Goal: Task Accomplishment & Management: Manage account settings

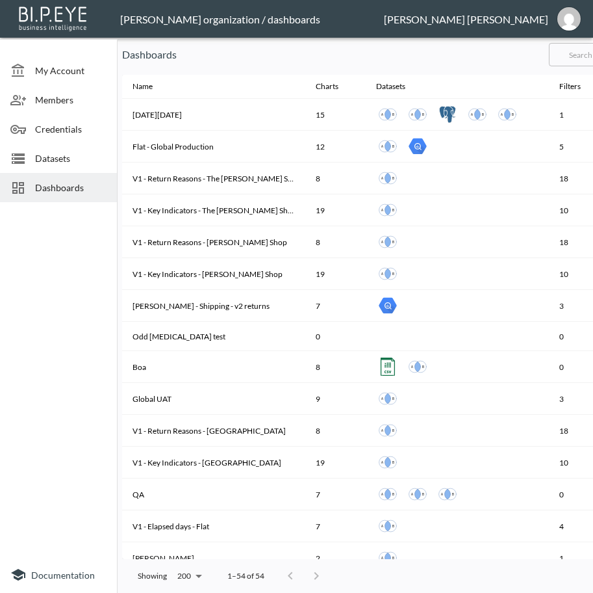
click at [584, 54] on input "text" at bounding box center [601, 54] width 105 height 33
type input "v2"
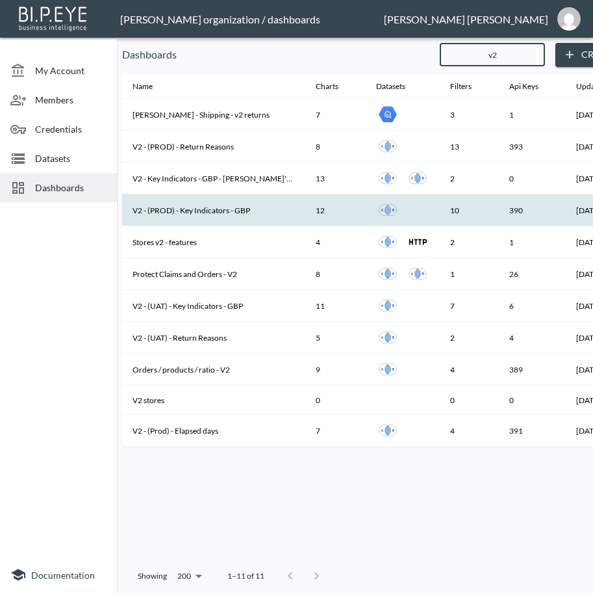
click at [226, 209] on th "V2 - (PROD) - Key Indicators - GBP" at bounding box center [213, 210] width 183 height 32
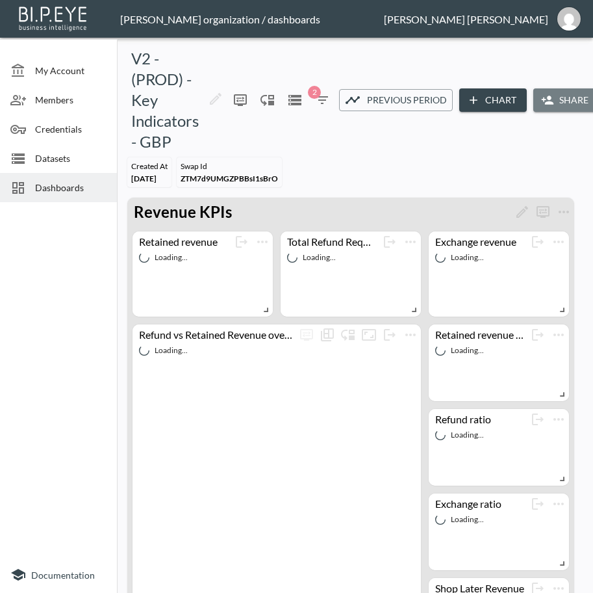
click at [563, 103] on button "Share" at bounding box center [567, 100] width 66 height 24
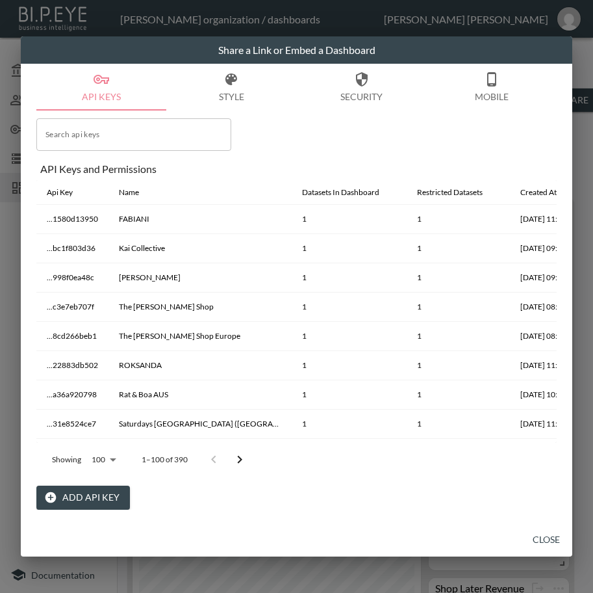
click at [99, 135] on input "Search api keys" at bounding box center [133, 134] width 195 height 33
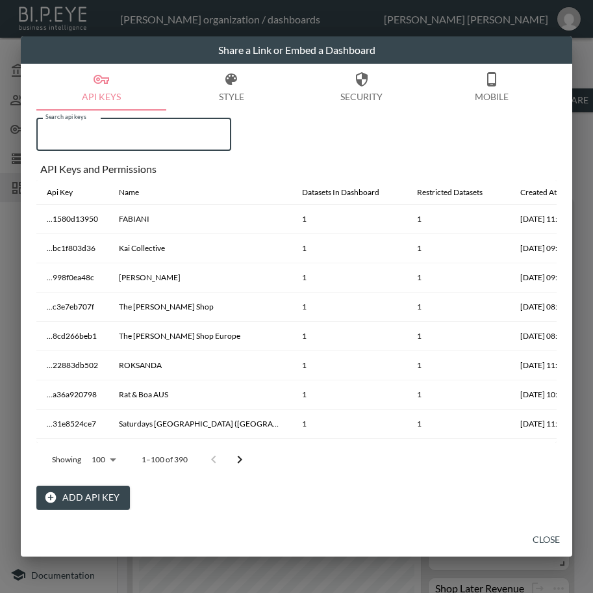
paste input "Neighbour"
type input "Neighbour"
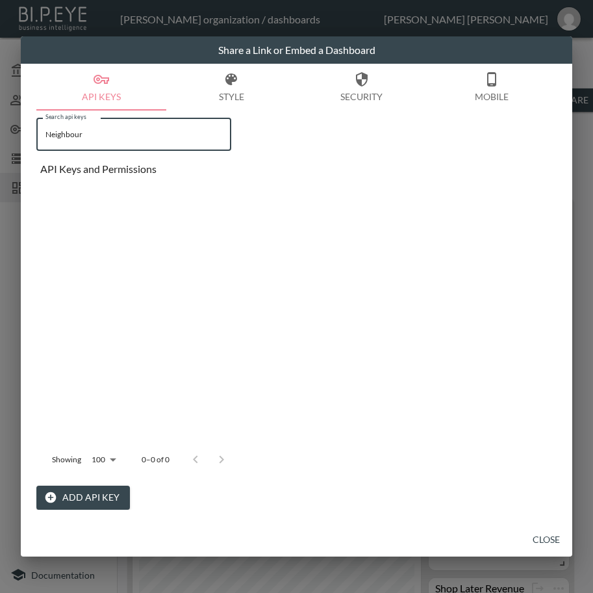
drag, startPoint x: 69, startPoint y: 140, endPoint x: -1, endPoint y: 152, distance: 70.5
click at [0, 152] on html "BI.P.EYE, Interactive Analytics Dashboards - app [PERSON_NAME] organization / d…" at bounding box center [296, 296] width 593 height 593
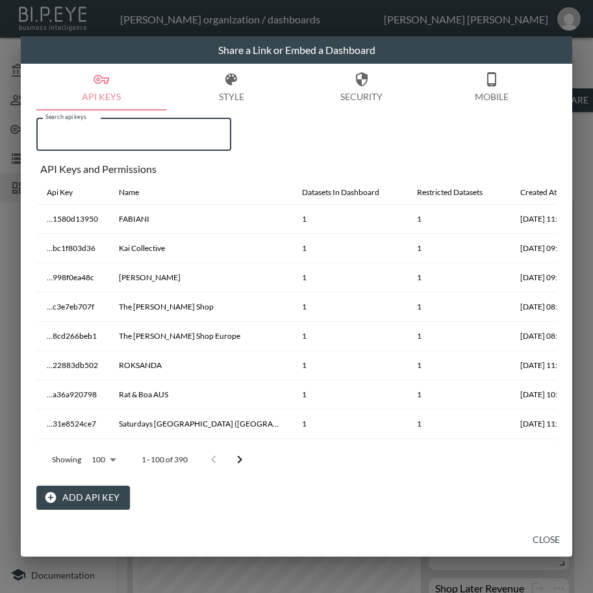
click at [113, 501] on button "Add API Key" at bounding box center [83, 498] width 94 height 24
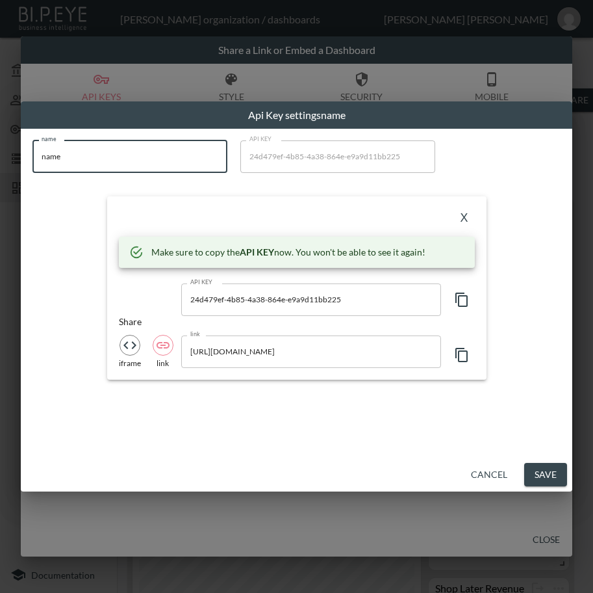
drag, startPoint x: 83, startPoint y: 156, endPoint x: -1, endPoint y: 179, distance: 86.9
click at [0, 179] on html "BI.P.EYE, Interactive Analytics Dashboards - app [PERSON_NAME] organization / d…" at bounding box center [296, 296] width 593 height 593
paste input "Neighbour"
type input "Neighbour"
click at [467, 300] on icon "button" at bounding box center [462, 300] width 12 height 14
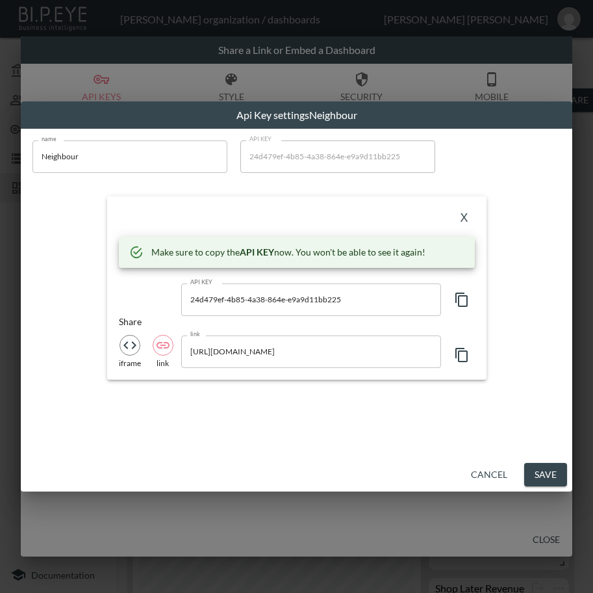
click at [269, 213] on div "X" at bounding box center [297, 218] width 356 height 21
click at [467, 216] on button "X" at bounding box center [464, 218] width 21 height 21
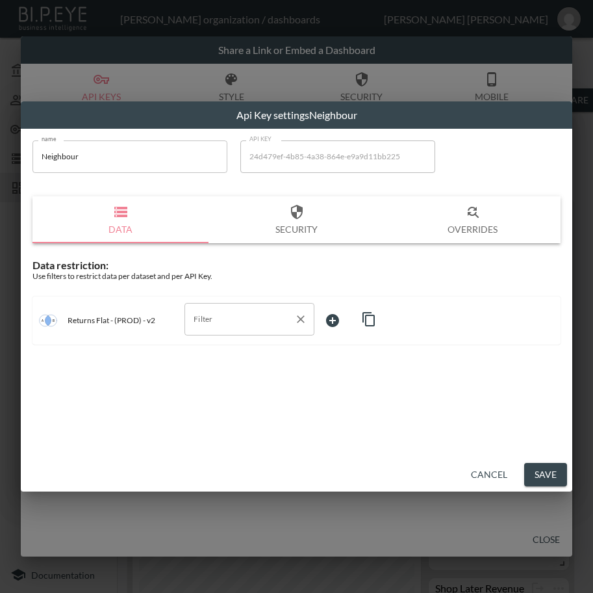
click at [257, 324] on input "Filter" at bounding box center [239, 319] width 99 height 21
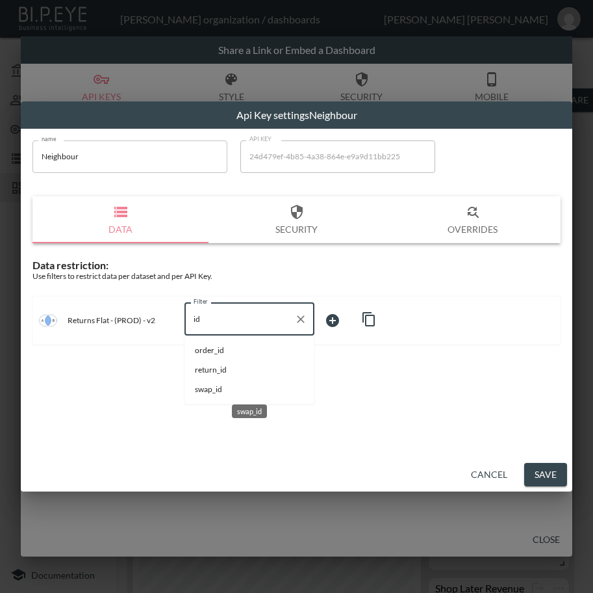
click at [220, 391] on span "swap_id" at bounding box center [249, 390] width 109 height 12
type input "swap_id"
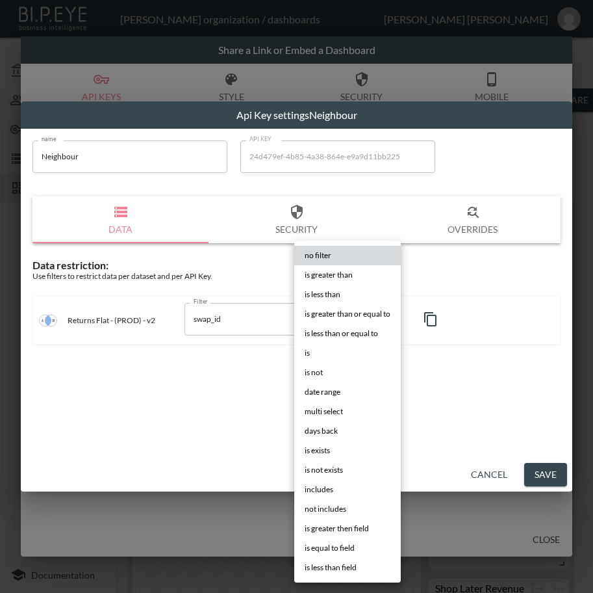
click at [328, 317] on body "BI.P.EYE, Interactive Analytics Dashboards - app [PERSON_NAME] organization / d…" at bounding box center [296, 296] width 593 height 593
click at [329, 351] on li "is" at bounding box center [347, 353] width 107 height 20
type input "is"
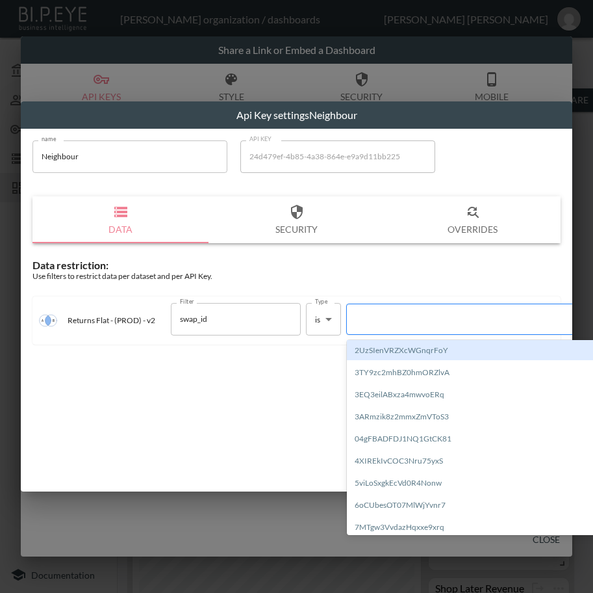
click at [411, 319] on div at bounding box center [465, 319] width 222 height 12
paste input "83FJXdKq8oufN0QGtZNS"
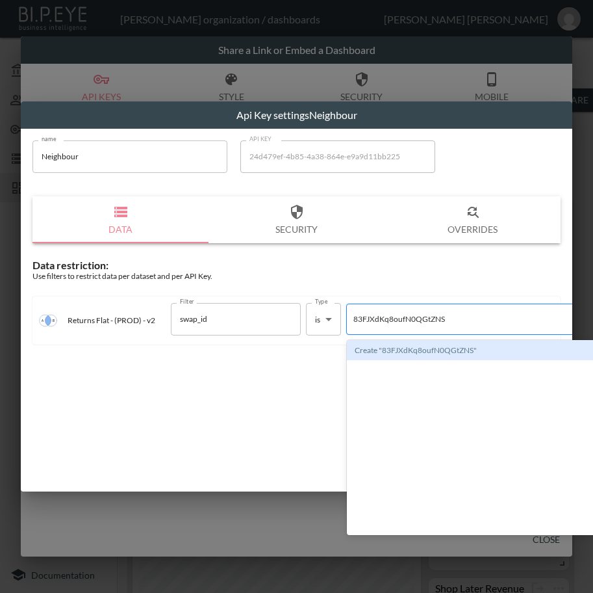
type input "83FJXdKq8oufN0QGtZNS"
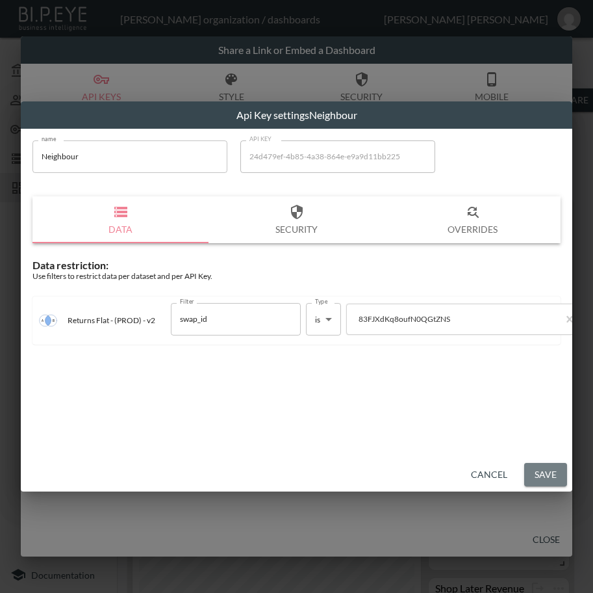
click at [535, 471] on button "Save" at bounding box center [546, 475] width 43 height 24
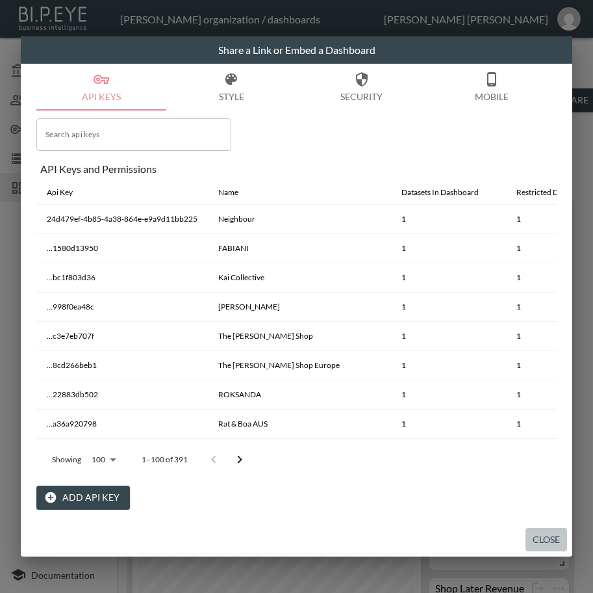
click at [548, 540] on button "Close" at bounding box center [547, 540] width 42 height 24
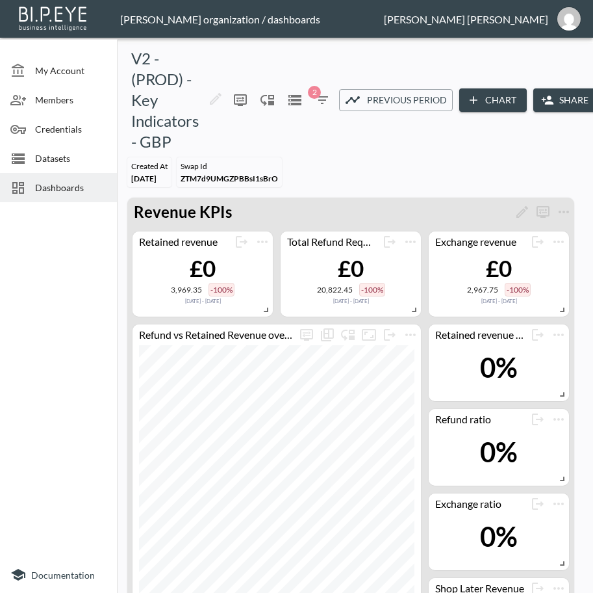
click at [45, 183] on span "Dashboards" at bounding box center [71, 188] width 72 height 14
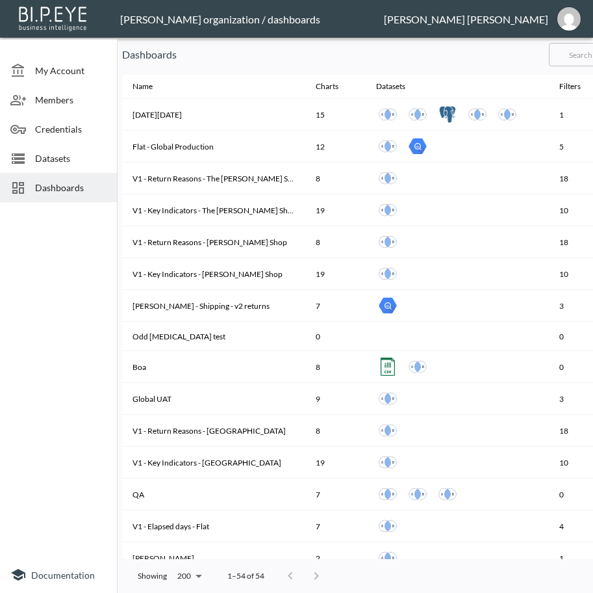
click at [578, 53] on input "text" at bounding box center [601, 54] width 105 height 33
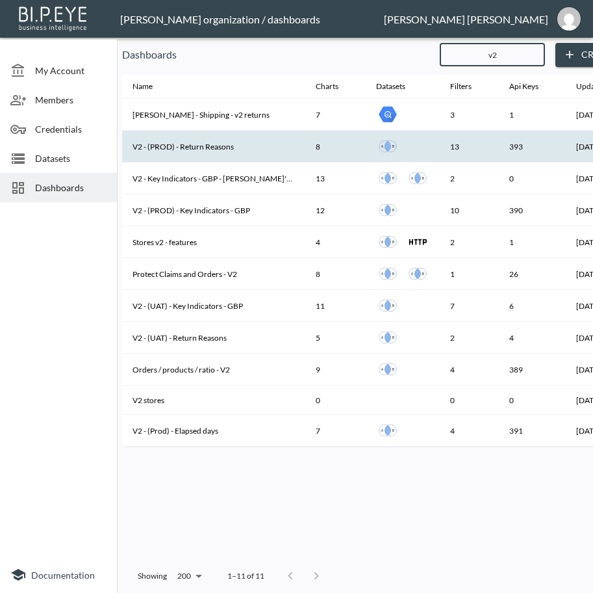
type input "v2"
click at [213, 148] on th "V2 - (PROD) - Return Reasons" at bounding box center [213, 147] width 183 height 32
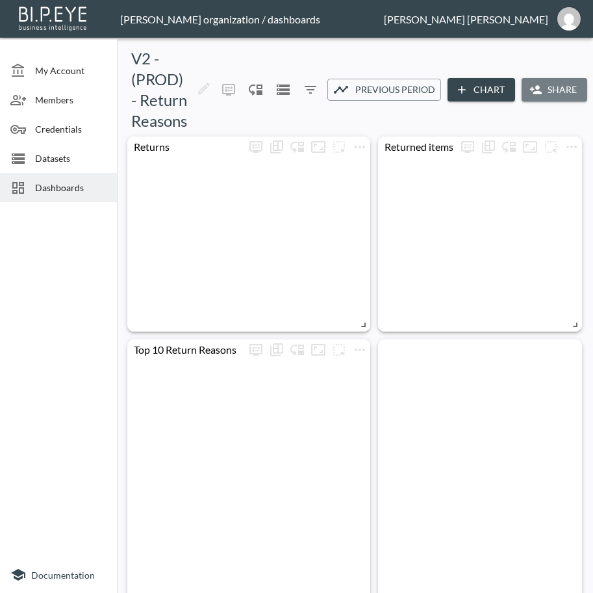
click at [547, 85] on button "Share" at bounding box center [555, 90] width 66 height 24
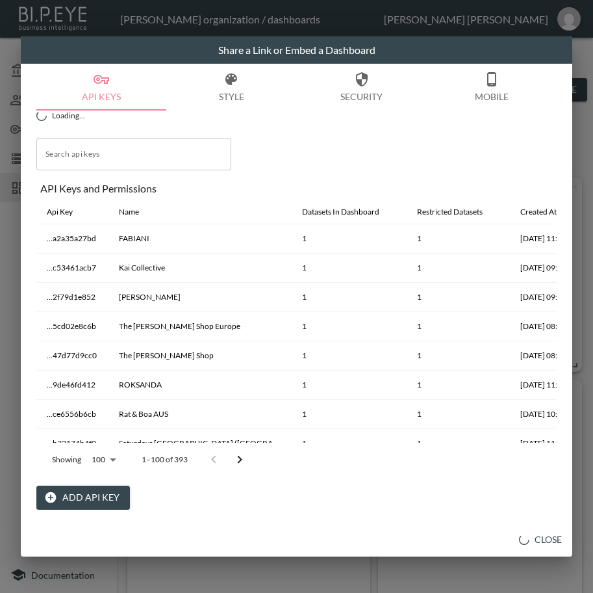
click at [88, 493] on button "Add API Key" at bounding box center [83, 498] width 94 height 24
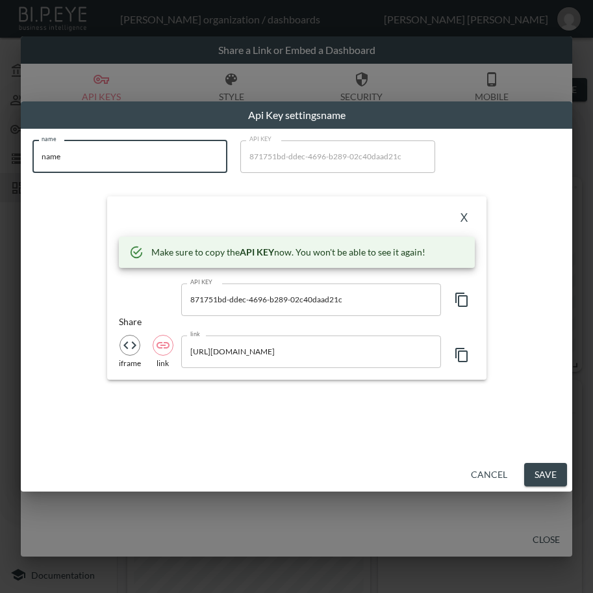
drag, startPoint x: 111, startPoint y: 149, endPoint x: -1, endPoint y: 164, distance: 112.8
click at [0, 164] on html "BI.P.EYE, Interactive Analytics Dashboards - app [PERSON_NAME] organization / d…" at bounding box center [296, 296] width 593 height 593
paste input "Neighbour"
type input "Neighbour"
click at [454, 300] on icon "button" at bounding box center [462, 300] width 16 height 16
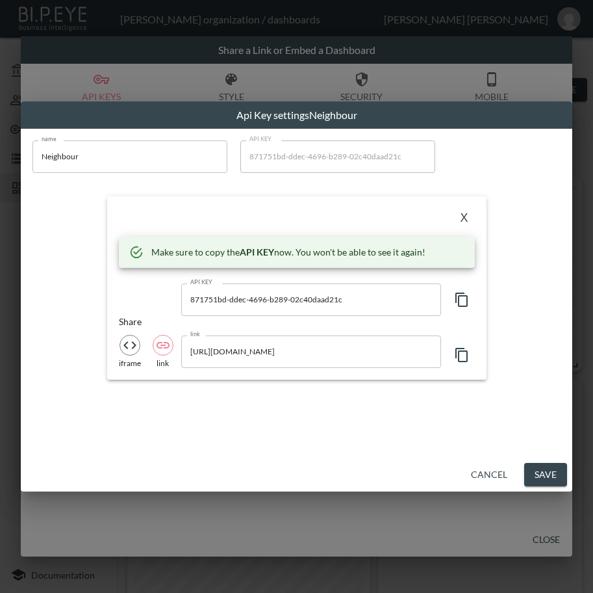
click at [298, 202] on div "X Make sure to copy the API KEY now. You won't be able to see it again! API KEY…" at bounding box center [297, 287] width 380 height 183
click at [456, 294] on icon "button" at bounding box center [462, 300] width 12 height 14
click at [270, 197] on div "X Make sure to copy the API KEY now. You won't be able to see it again! API KEY…" at bounding box center [297, 287] width 380 height 183
click at [458, 302] on icon "button" at bounding box center [462, 300] width 12 height 14
drag, startPoint x: 352, startPoint y: 201, endPoint x: 380, endPoint y: 208, distance: 28.2
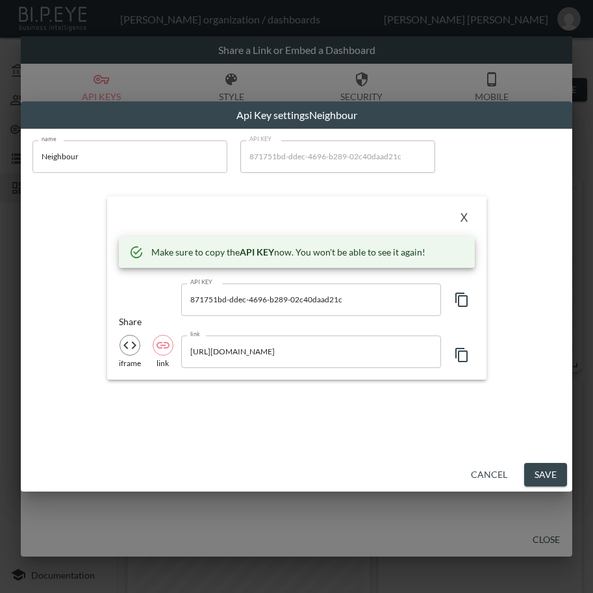
click at [352, 201] on div "X Make sure to copy the API KEY now. You won't be able to see it again! API KEY…" at bounding box center [297, 287] width 380 height 183
click at [463, 215] on button "X" at bounding box center [464, 218] width 21 height 21
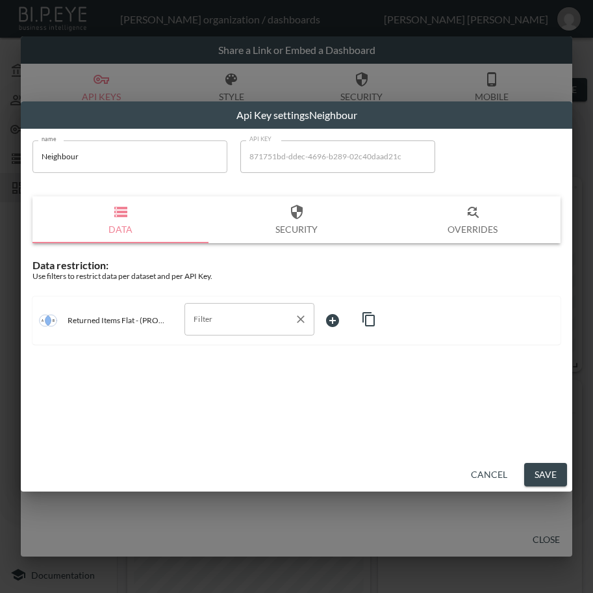
click at [252, 318] on input "Filter" at bounding box center [239, 319] width 99 height 21
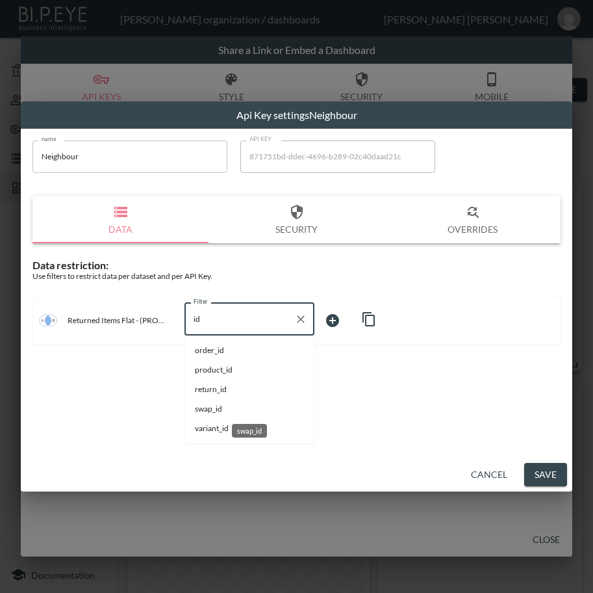
click at [241, 410] on span "swap_id" at bounding box center [249, 409] width 109 height 12
type input "swap_id"
click at [361, 319] on body "BI.P.EYE, Interactive Analytics Dashboards - app [PERSON_NAME] organization / d…" at bounding box center [296, 296] width 593 height 593
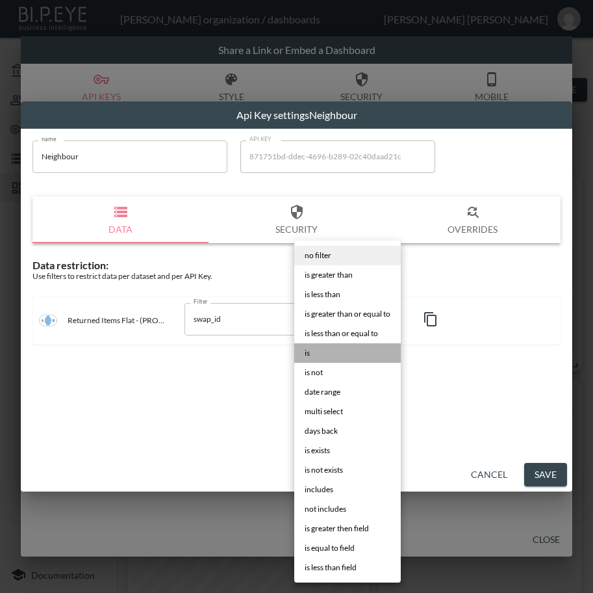
click at [345, 345] on li "is" at bounding box center [347, 353] width 107 height 20
type input "is"
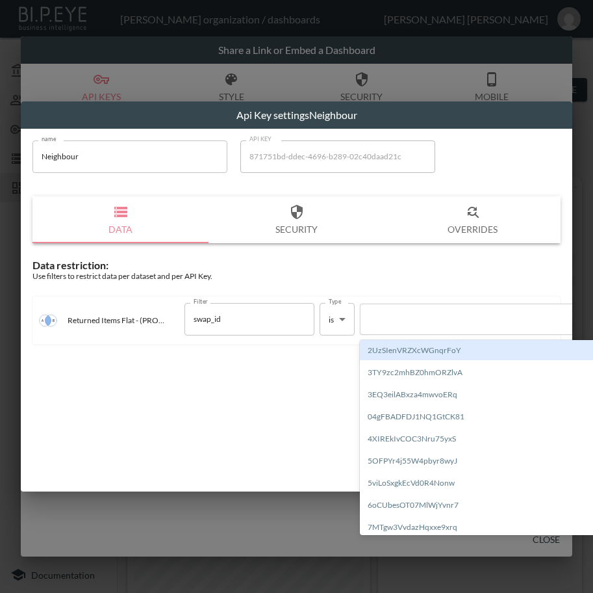
click at [409, 320] on div at bounding box center [478, 319] width 222 height 12
paste input "83FJXdKq8oufN0QGtZNS"
type input "83FJXdKq8oufN0QGtZNS"
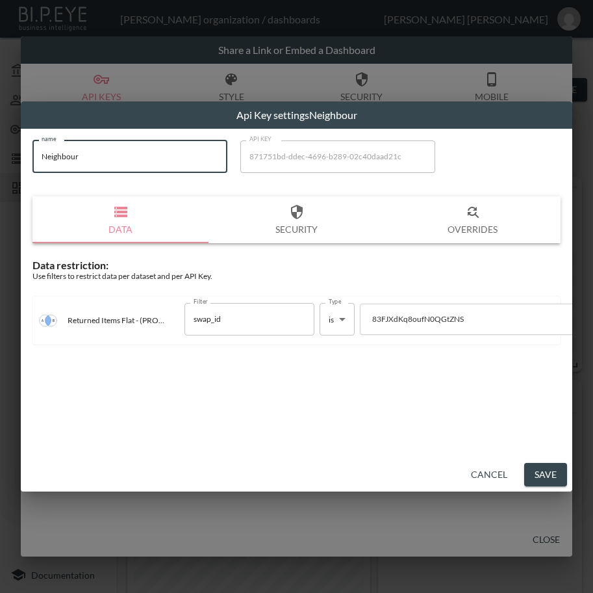
drag, startPoint x: 131, startPoint y: 161, endPoint x: -1, endPoint y: 187, distance: 134.4
click at [0, 187] on html "BI.P.EYE, Interactive Analytics Dashboards - app [PERSON_NAME] organization / d…" at bounding box center [296, 296] width 593 height 593
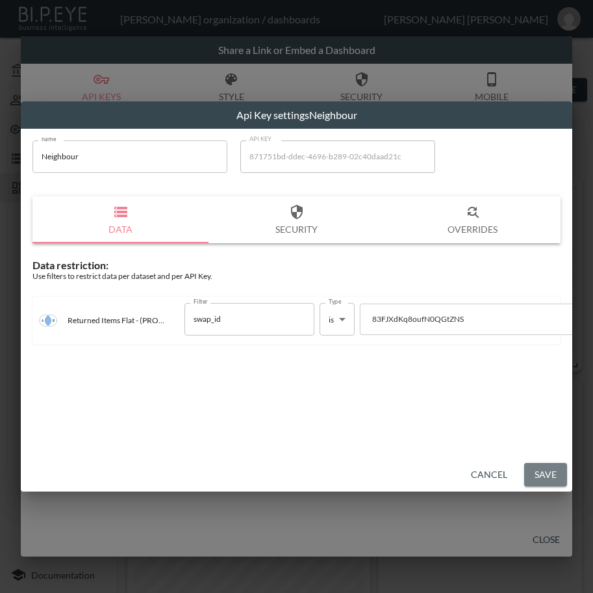
click at [558, 463] on button "Save" at bounding box center [546, 475] width 43 height 24
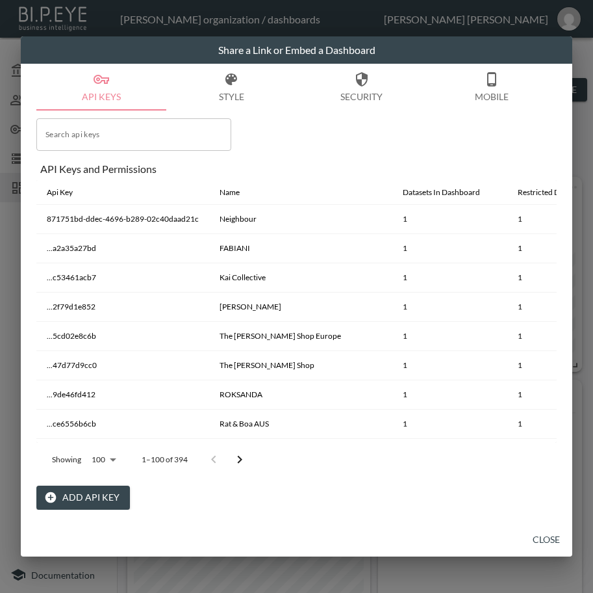
click at [537, 534] on button "Close" at bounding box center [547, 540] width 42 height 24
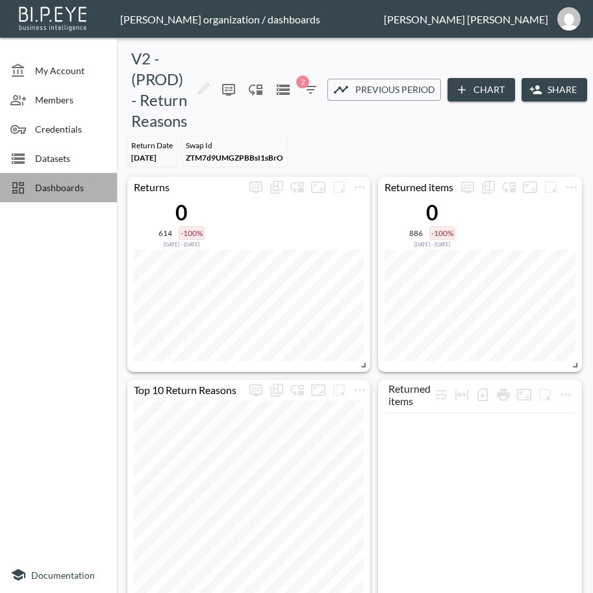
click at [50, 185] on span "Dashboards" at bounding box center [71, 188] width 72 height 14
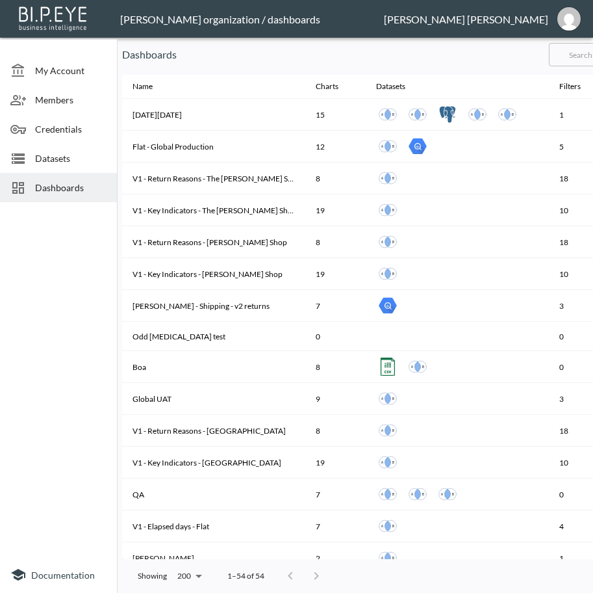
click at [585, 51] on input "text" at bounding box center [601, 54] width 105 height 33
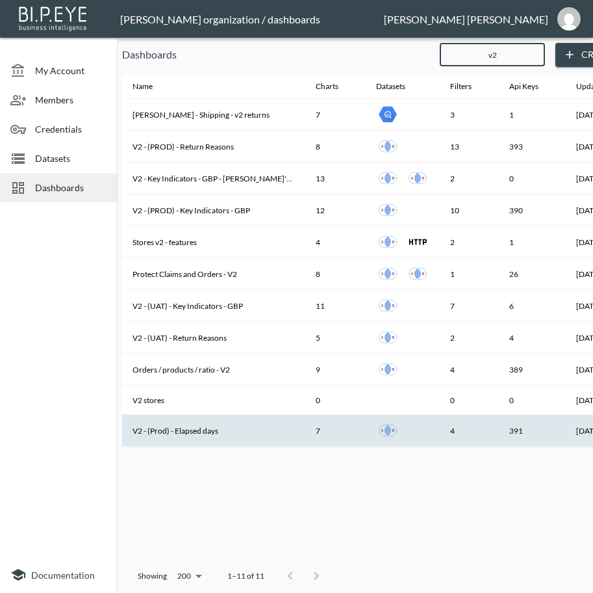
type input "v2"
click at [219, 428] on th "V2 - (Prod) - Elapsed days" at bounding box center [213, 431] width 183 height 32
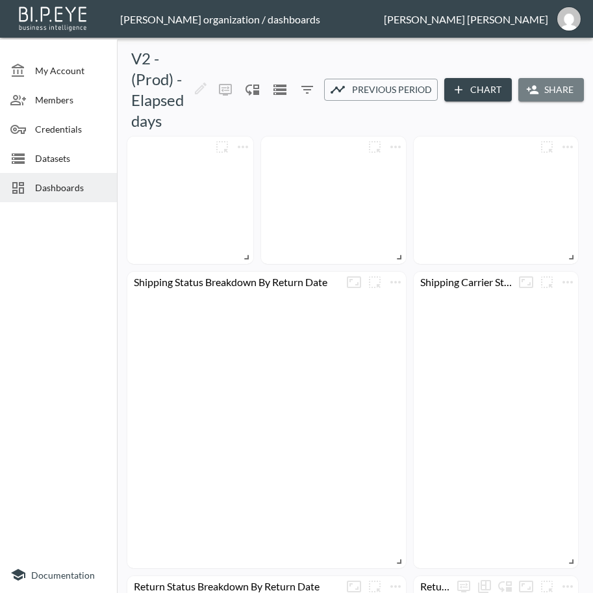
click at [555, 83] on button "Share" at bounding box center [552, 90] width 66 height 24
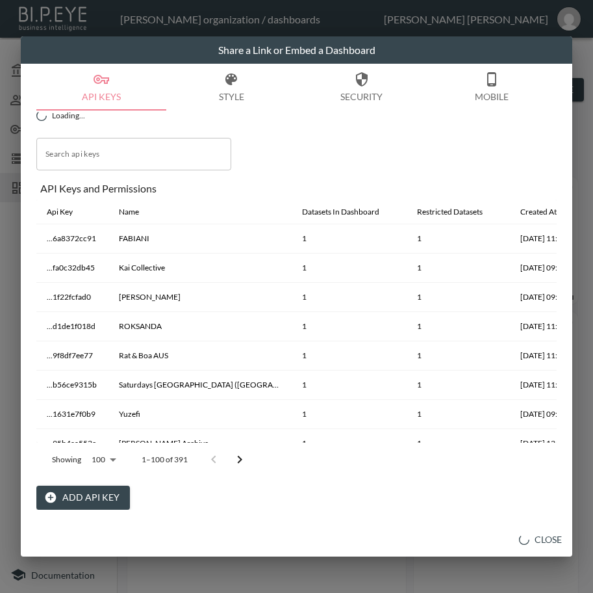
click at [72, 496] on button "Add API Key" at bounding box center [83, 498] width 94 height 24
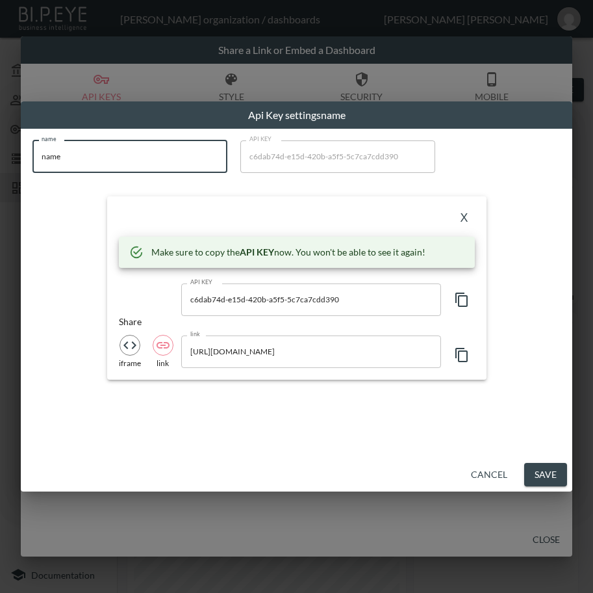
drag, startPoint x: 160, startPoint y: 156, endPoint x: 16, endPoint y: 175, distance: 145.5
click at [16, 175] on div "Api Key settings name name name name API KEY c6dab74d-e15d-420b-a5f5-5c7ca7cdd3…" at bounding box center [296, 296] width 593 height 593
paste input "Neighbour"
type input "Neighbour"
click at [462, 306] on icon "button" at bounding box center [462, 300] width 12 height 14
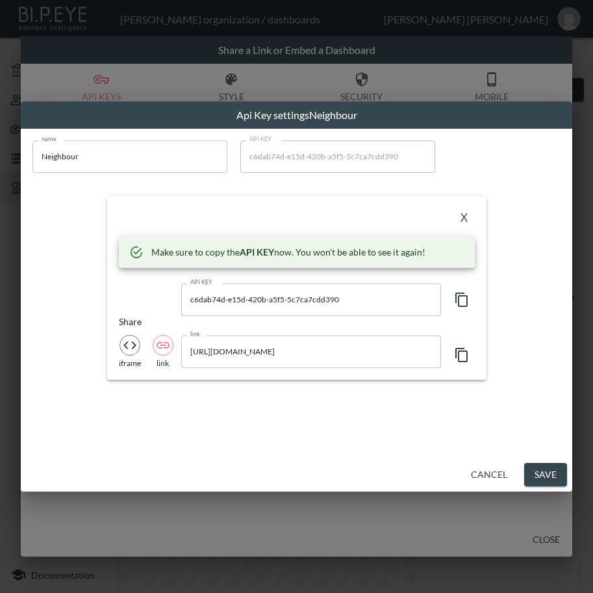
click at [384, 213] on div "X" at bounding box center [297, 218] width 356 height 21
click at [465, 215] on button "X" at bounding box center [464, 218] width 21 height 21
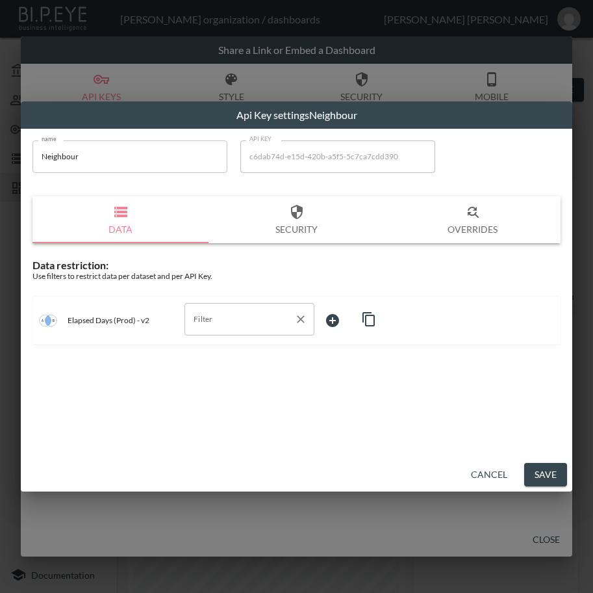
click at [251, 318] on input "Filter" at bounding box center [239, 319] width 99 height 21
click at [229, 367] on span "swap_id" at bounding box center [249, 370] width 109 height 12
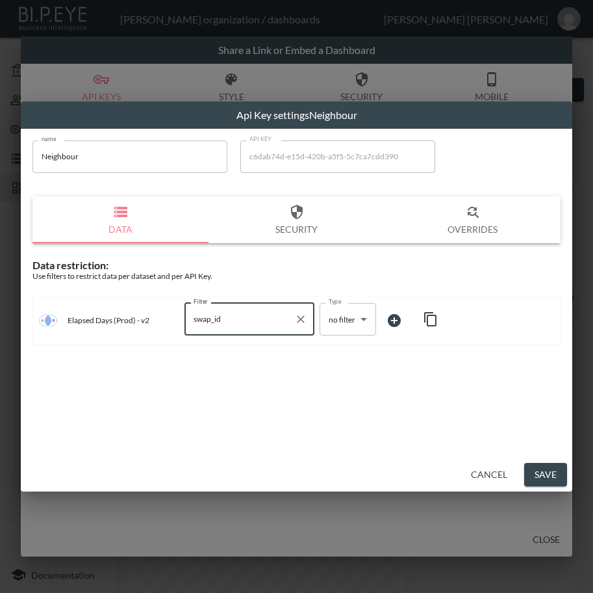
type input "swap_id"
click at [352, 313] on body "BI.P.EYE, Interactive Analytics Dashboards - app [PERSON_NAME] organization / d…" at bounding box center [296, 296] width 593 height 593
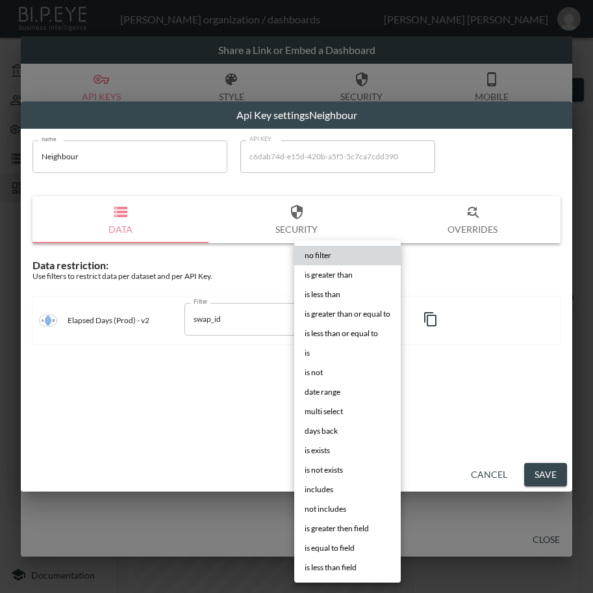
click at [313, 348] on li "is" at bounding box center [347, 353] width 107 height 20
type input "is"
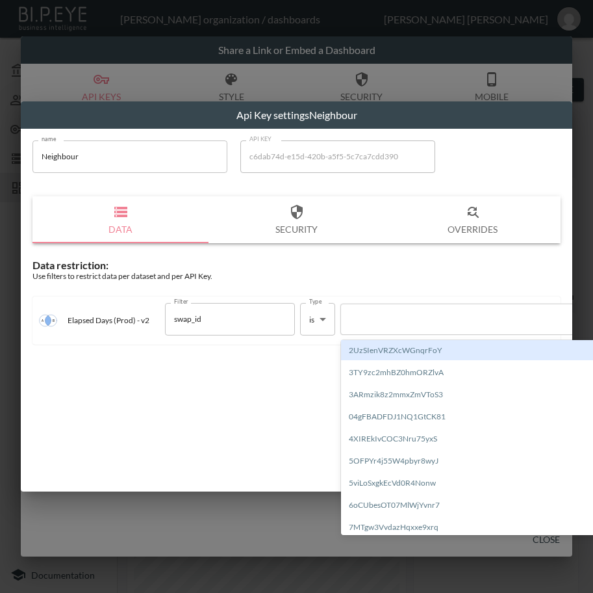
click at [397, 313] on div at bounding box center [459, 319] width 222 height 12
paste input "83FJXdKq8oufN0QGtZNS"
type input "83FJXdKq8oufN0QGtZNS"
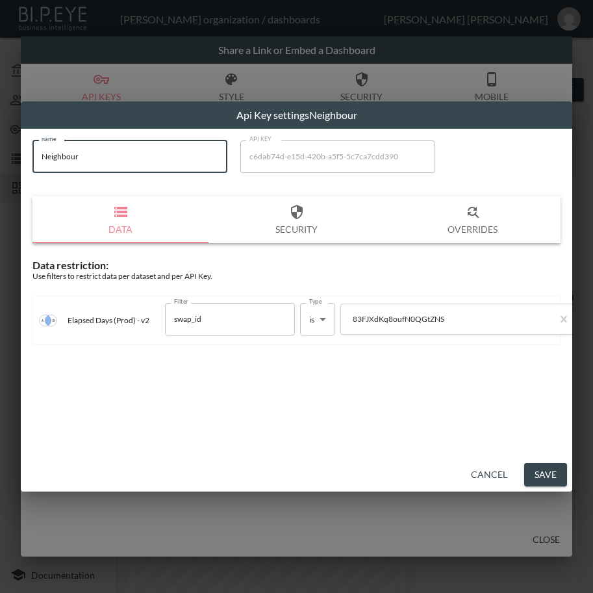
drag, startPoint x: 92, startPoint y: 154, endPoint x: 14, endPoint y: 167, distance: 79.1
click at [14, 167] on div "Api Key settings Neighbour name Neighbour name API KEY c6dab74d-e15d-420b-a5f5-…" at bounding box center [296, 296] width 593 height 593
click at [539, 471] on button "Save" at bounding box center [546, 475] width 43 height 24
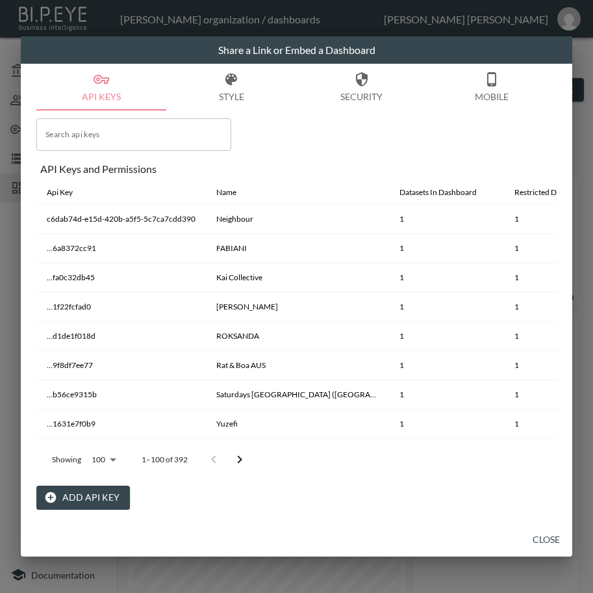
click at [543, 537] on button "Close" at bounding box center [547, 540] width 42 height 24
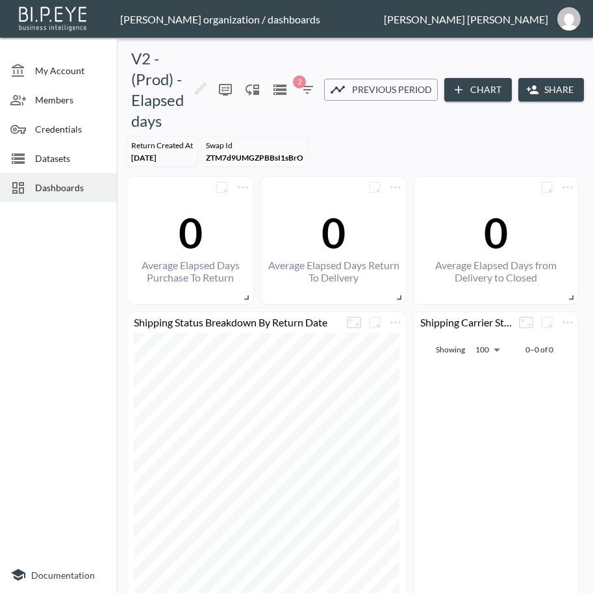
click at [66, 183] on span "Dashboards" at bounding box center [71, 188] width 72 height 14
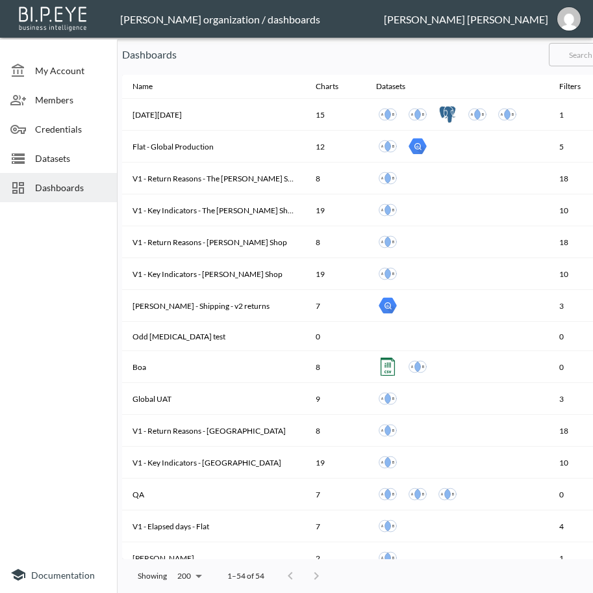
click at [577, 56] on input "text" at bounding box center [601, 54] width 105 height 33
click at [584, 51] on input "text" at bounding box center [601, 54] width 105 height 33
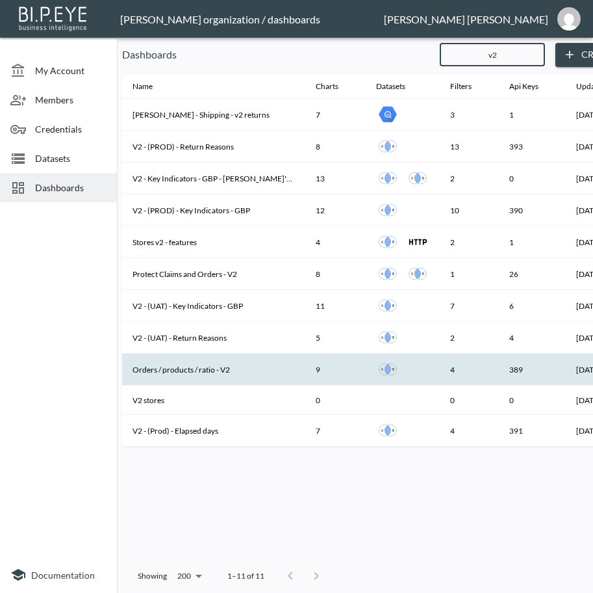
type input "v2"
click at [233, 370] on th "Orders / products / ratio - V2" at bounding box center [213, 370] width 183 height 32
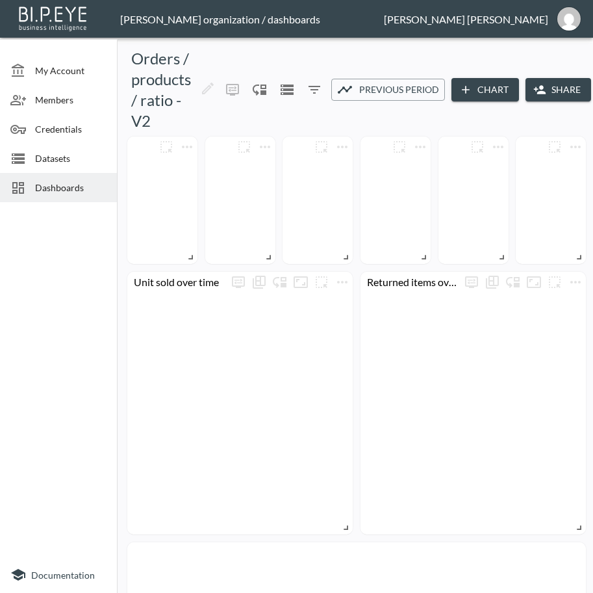
click at [545, 83] on icon "button" at bounding box center [540, 89] width 13 height 13
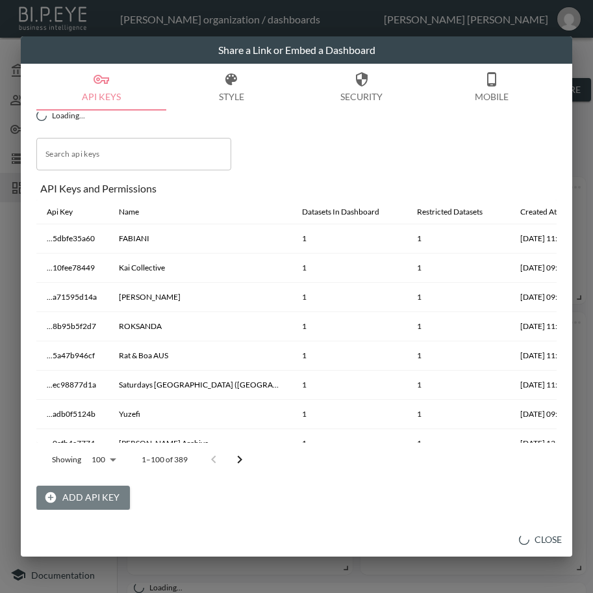
click at [87, 504] on button "Add API Key" at bounding box center [83, 498] width 94 height 24
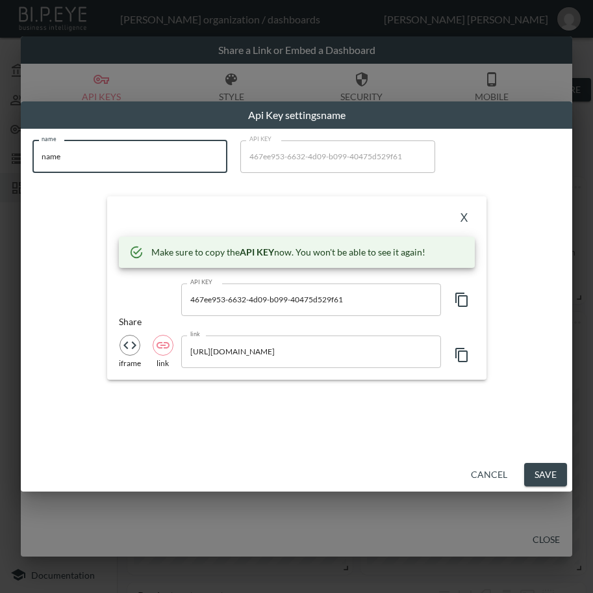
drag, startPoint x: 125, startPoint y: 150, endPoint x: 0, endPoint y: 169, distance: 127.0
click at [0, 169] on div "Api Key settings name name name name API KEY 467ee953-6632-4d09-b099-40475d529f…" at bounding box center [296, 296] width 593 height 593
paste input "Neighbour"
type input "Neighbour"
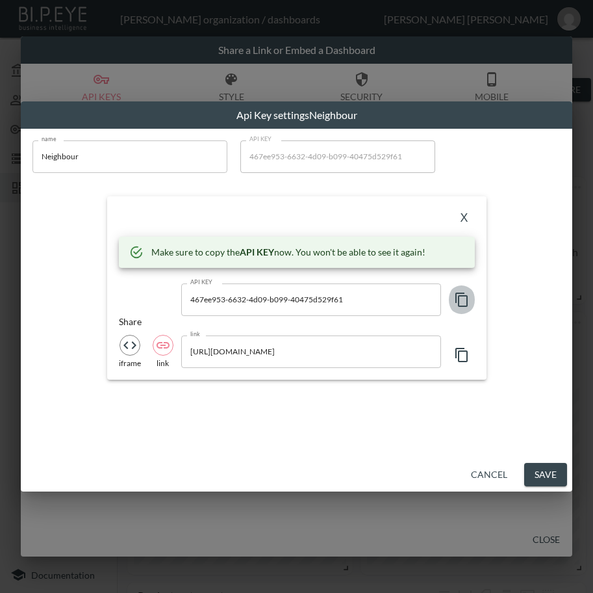
click at [464, 295] on icon "button" at bounding box center [462, 300] width 12 height 14
click at [281, 205] on div "X Make sure to copy the API KEY now. You won't be able to see it again! API KEY…" at bounding box center [297, 287] width 380 height 183
click at [466, 218] on button "X" at bounding box center [464, 218] width 21 height 21
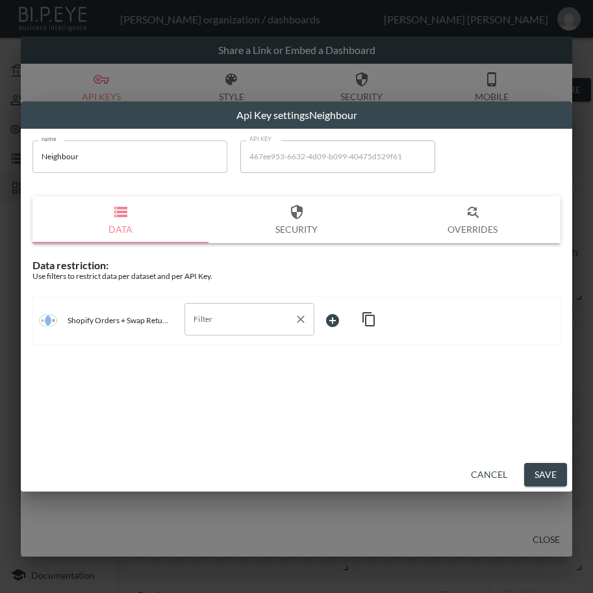
click at [256, 320] on input "Filter" at bounding box center [239, 319] width 99 height 21
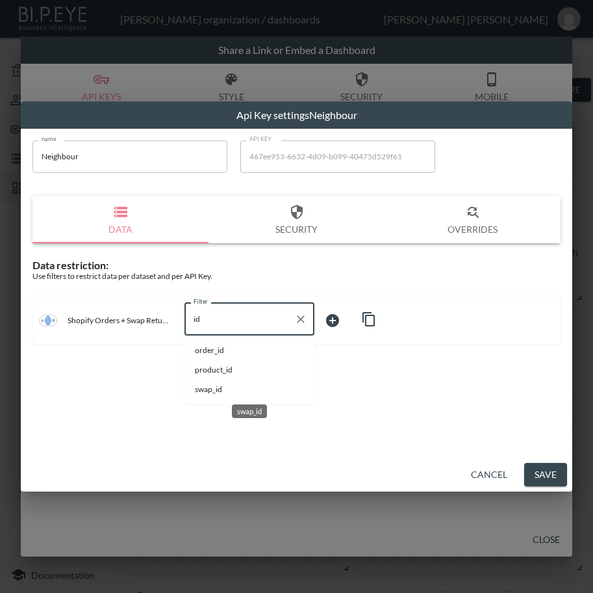
click at [224, 387] on span "swap_id" at bounding box center [249, 390] width 109 height 12
type input "swap_id"
click at [343, 326] on body "BI.P.EYE, Interactive Analytics Dashboards - app [PERSON_NAME] organization / d…" at bounding box center [296, 296] width 593 height 593
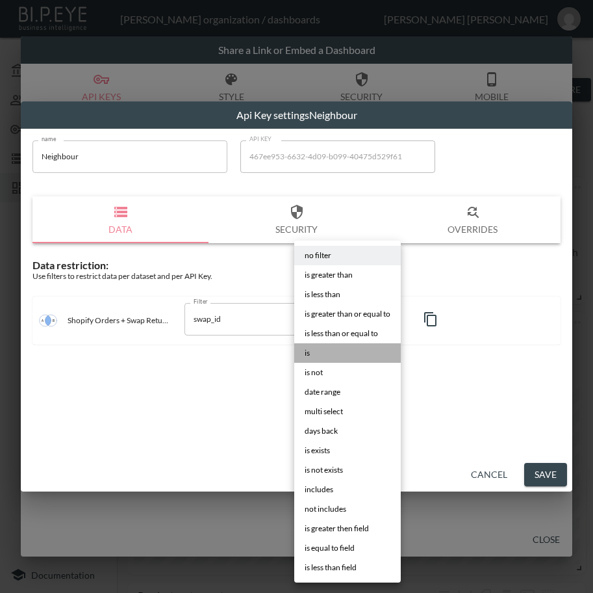
click at [345, 346] on li "is" at bounding box center [347, 353] width 107 height 20
type input "is"
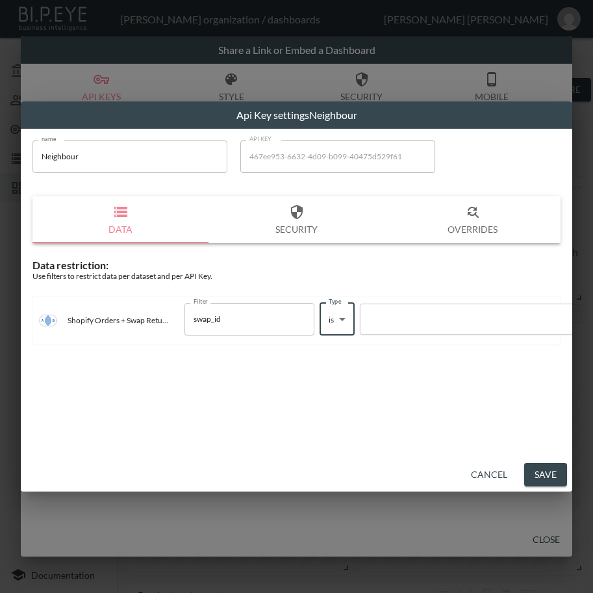
click at [427, 319] on div at bounding box center [478, 319] width 222 height 12
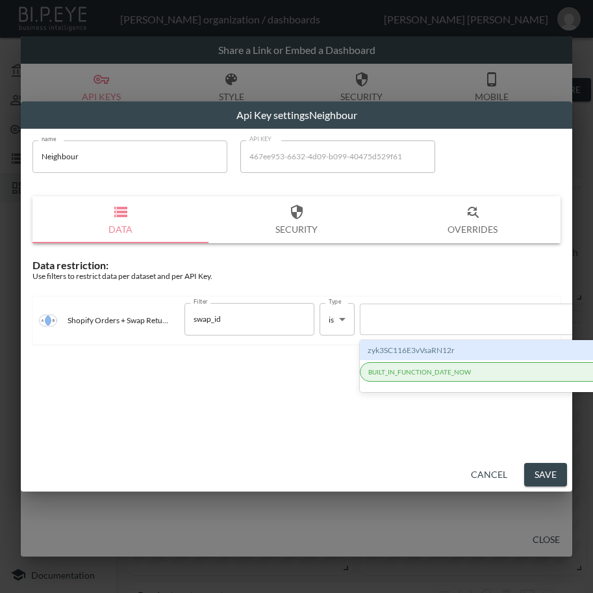
paste input "83FJXdKq8oufN0QGtZNS"
type input "83FJXdKq8oufN0QGtZNS"
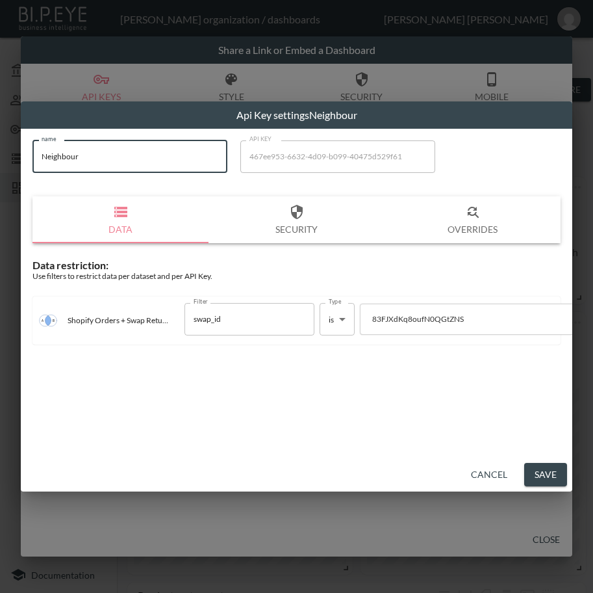
drag, startPoint x: 132, startPoint y: 160, endPoint x: -1, endPoint y: 180, distance: 134.1
click at [0, 180] on html "BI.P.EYE, Interactive Analytics Dashboards - app [PERSON_NAME] organization / d…" at bounding box center [296, 296] width 593 height 593
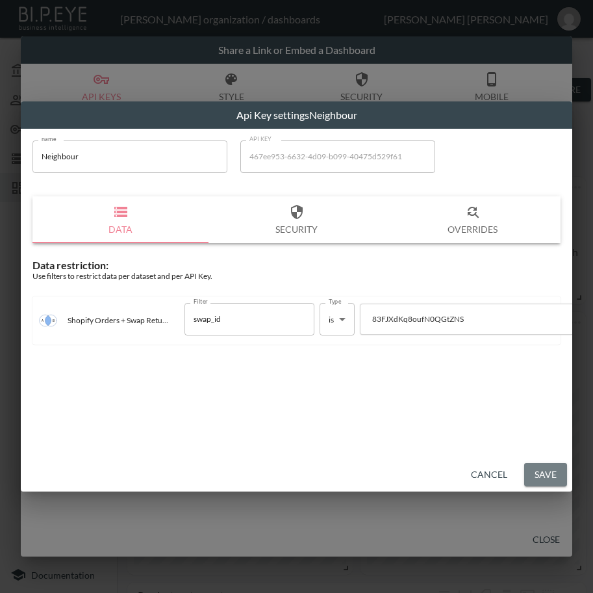
click at [532, 472] on button "Save" at bounding box center [546, 475] width 43 height 24
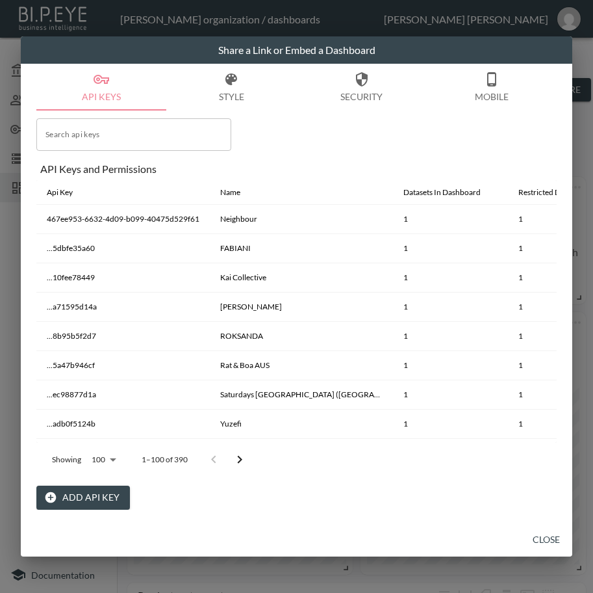
click at [542, 537] on button "Close" at bounding box center [547, 540] width 42 height 24
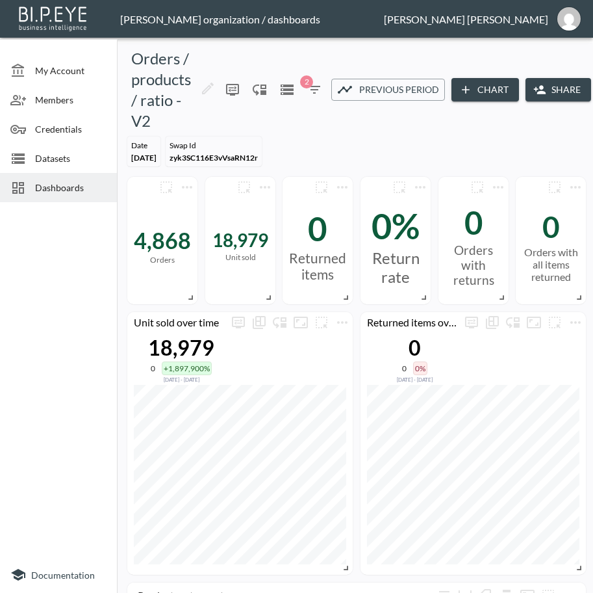
click at [44, 189] on span "Dashboards" at bounding box center [71, 188] width 72 height 14
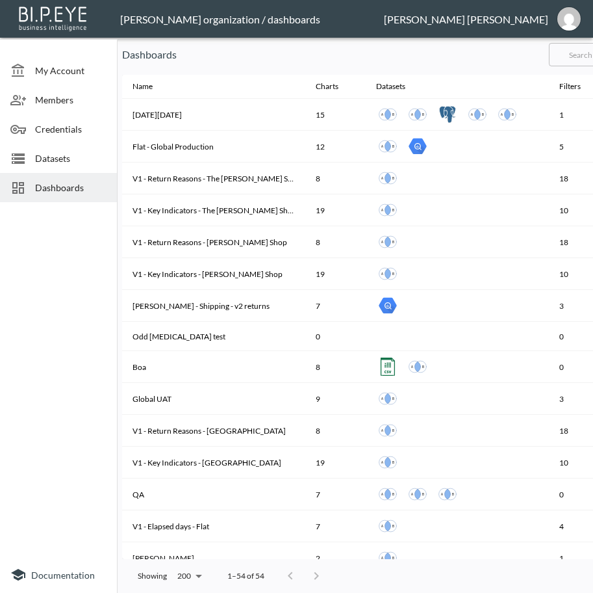
click at [582, 56] on input "text" at bounding box center [601, 54] width 105 height 33
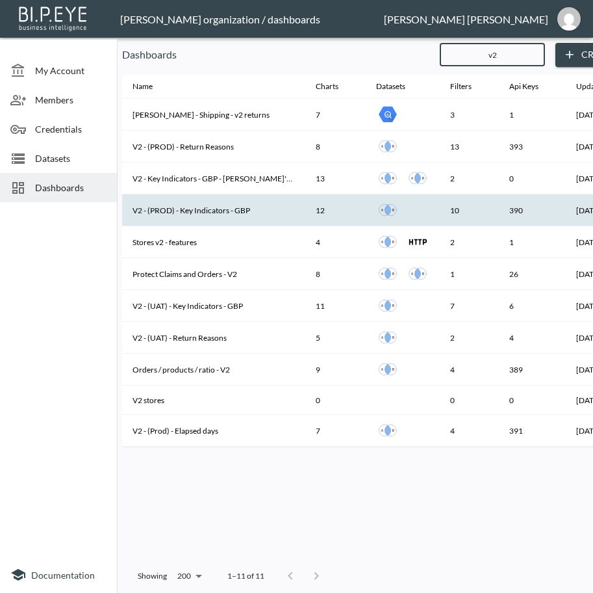
type input "v2"
click at [227, 205] on th "V2 - (PROD) - Key Indicators - GBP" at bounding box center [213, 210] width 183 height 32
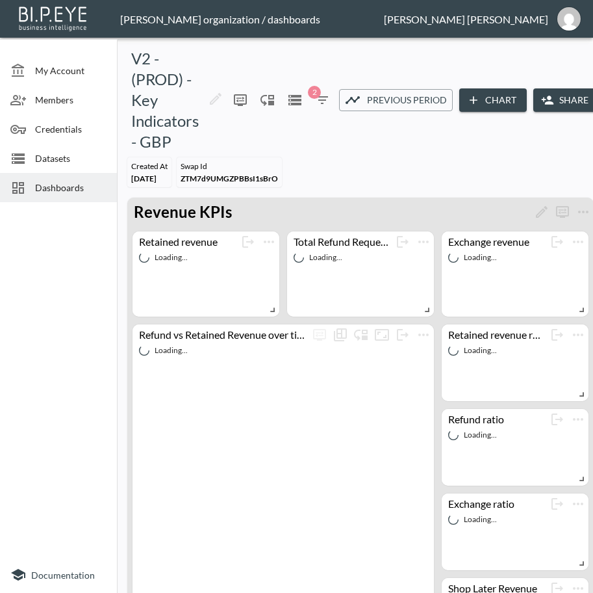
click at [571, 97] on button "Share" at bounding box center [567, 100] width 66 height 24
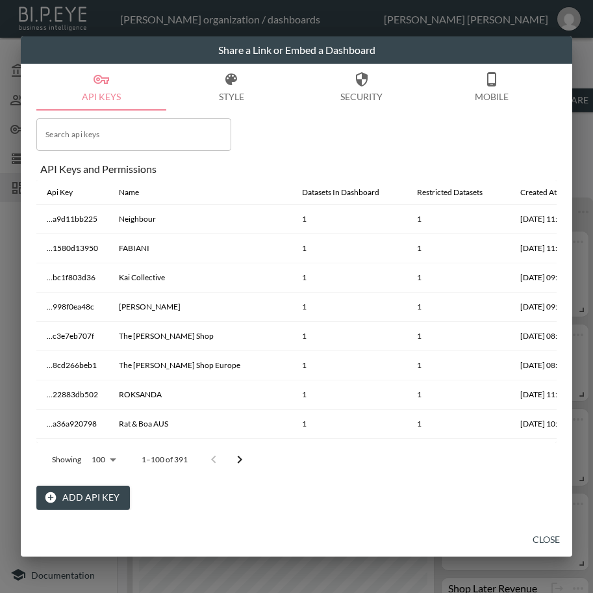
scroll to position [0, 125]
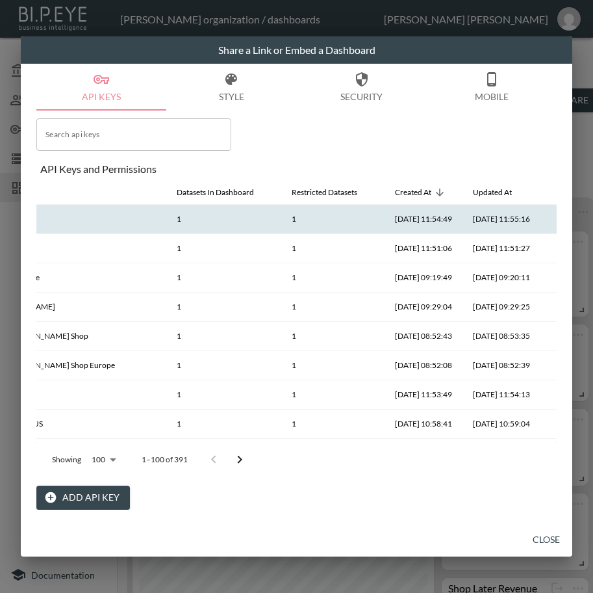
click at [554, 218] on icon "more" at bounding box center [562, 219] width 16 height 16
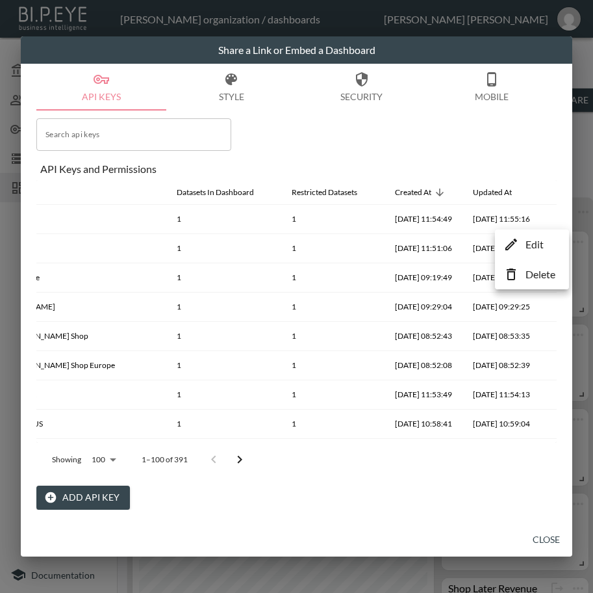
click at [532, 276] on p "Delete" at bounding box center [541, 275] width 30 height 16
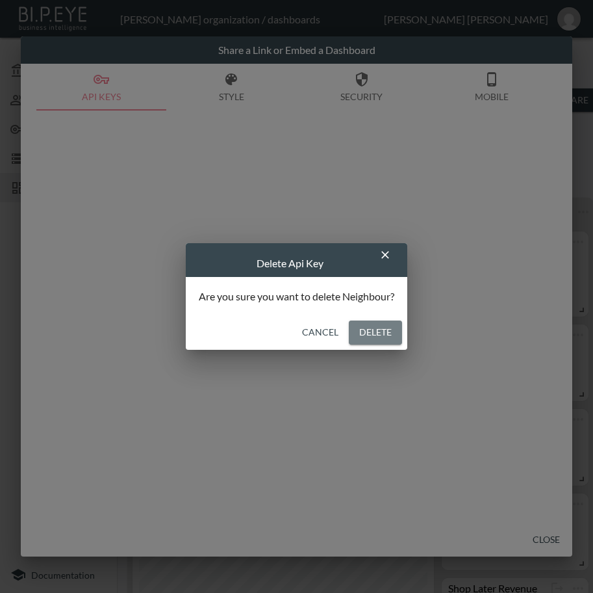
click at [359, 327] on button "Delete" at bounding box center [375, 332] width 53 height 24
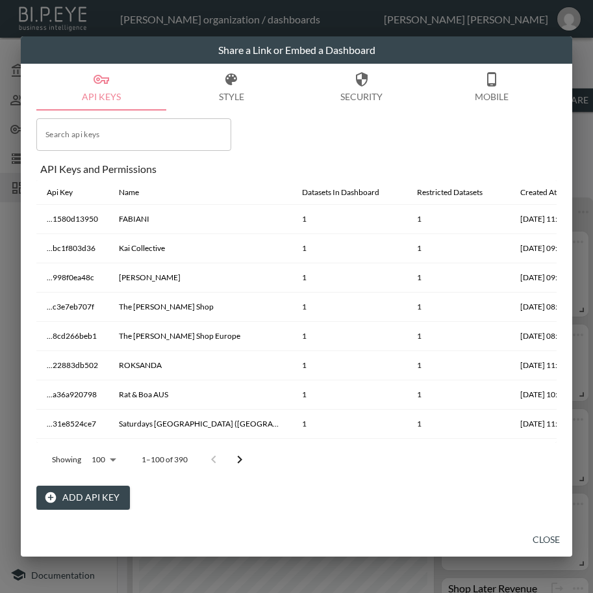
click at [72, 495] on button "Add API Key" at bounding box center [83, 498] width 94 height 24
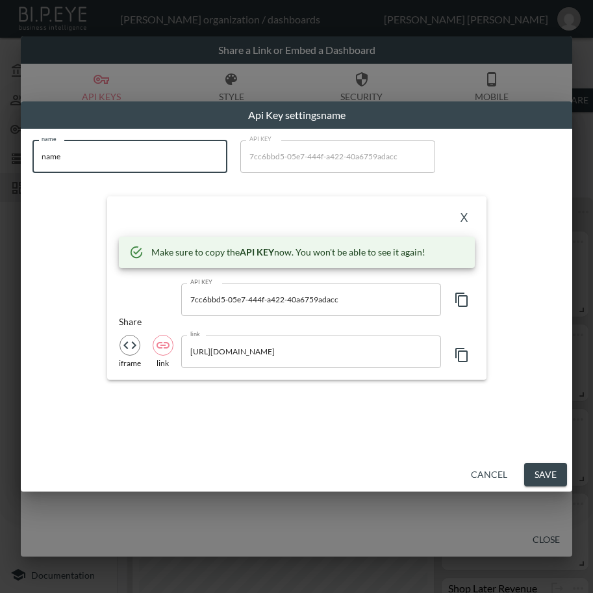
drag, startPoint x: 96, startPoint y: 158, endPoint x: -1, endPoint y: 172, distance: 97.3
click at [0, 172] on html "BI.P.EYE, Interactive Analytics Dashboards - app [PERSON_NAME] organization / d…" at bounding box center [296, 296] width 593 height 593
paste input "Neighbour"
type input "Neighbour"
click at [454, 294] on icon "button" at bounding box center [462, 300] width 16 height 16
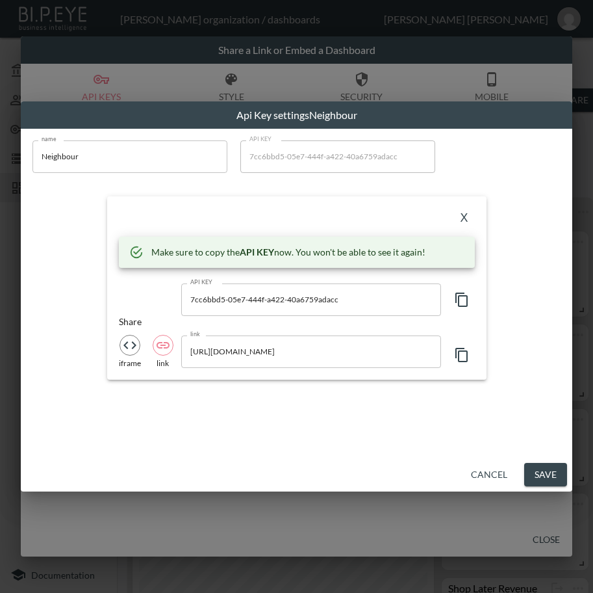
click at [269, 206] on div "X Make sure to copy the API KEY now. You won't be able to see it again! API KEY…" at bounding box center [297, 287] width 380 height 183
click at [459, 215] on button "X" at bounding box center [464, 218] width 21 height 21
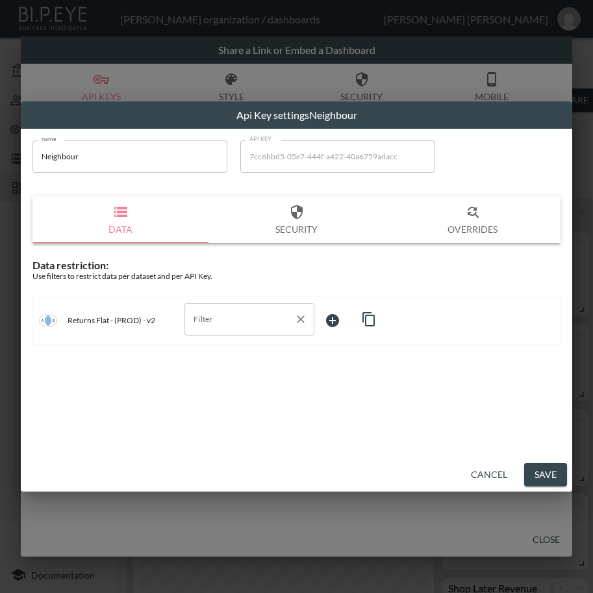
click at [250, 313] on input "Filter" at bounding box center [239, 319] width 99 height 21
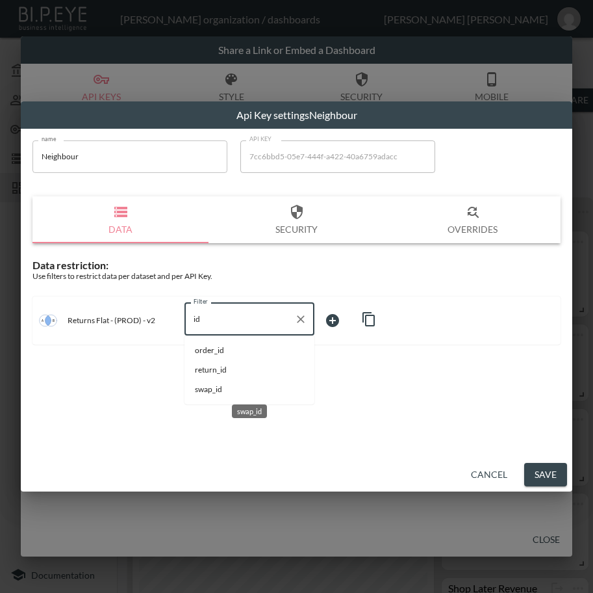
click at [234, 387] on span "swap_id" at bounding box center [249, 390] width 109 height 12
type input "swap_id"
click at [352, 323] on body "BI.P.EYE, Interactive Analytics Dashboards - app [PERSON_NAME] organization / d…" at bounding box center [296, 296] width 593 height 593
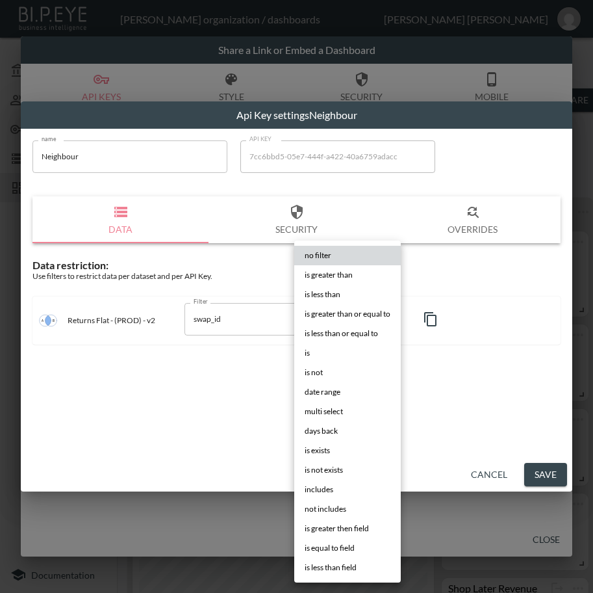
click at [345, 352] on li "is" at bounding box center [347, 353] width 107 height 20
type input "is"
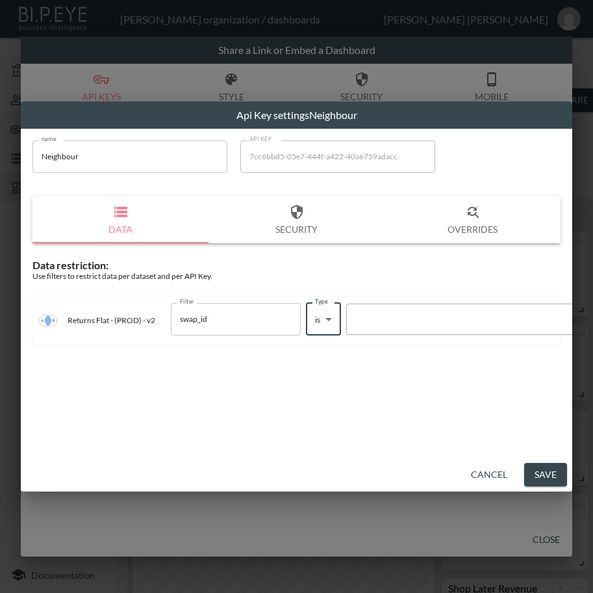
click at [405, 315] on div at bounding box center [465, 319] width 222 height 12
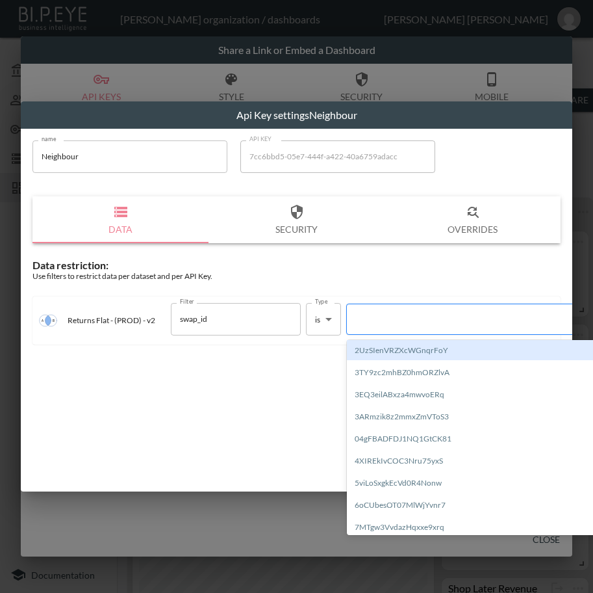
paste input "83FJXdKq8oufN0QGtZNS"
type input "83FJXdKq8oufN0QGtZNS"
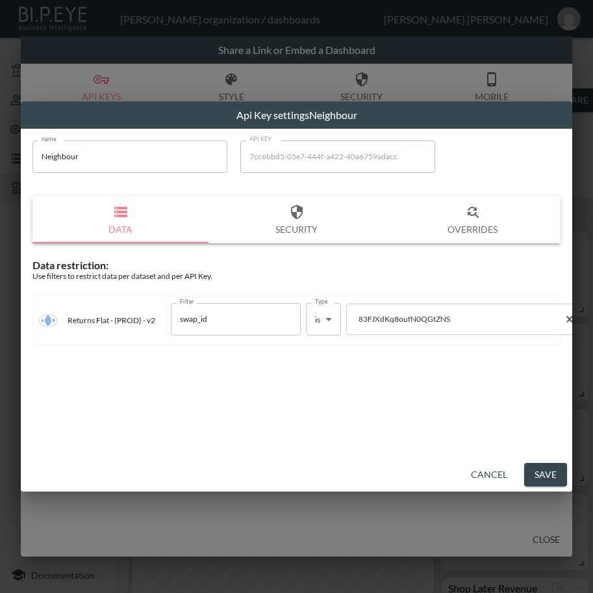
click at [553, 476] on button "Save" at bounding box center [546, 475] width 43 height 24
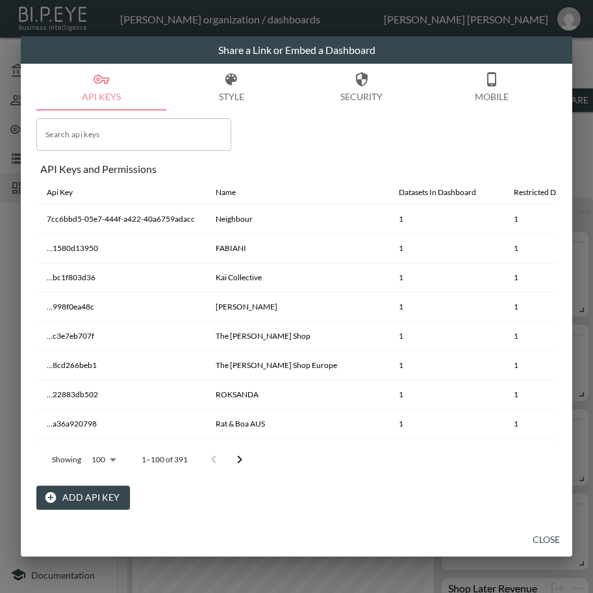
click at [537, 538] on button "Close" at bounding box center [547, 540] width 42 height 24
